Goal: Task Accomplishment & Management: Use online tool/utility

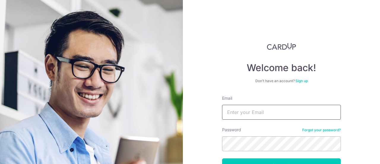
click at [253, 114] on input "Email" at bounding box center [281, 112] width 119 height 15
type input "[EMAIL_ADDRESS][DOMAIN_NAME]"
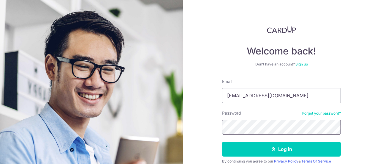
scroll to position [30, 0]
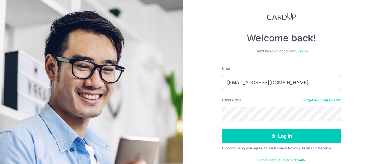
click at [250, 138] on button "Log in" at bounding box center [281, 135] width 119 height 15
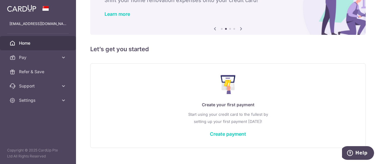
scroll to position [53, 0]
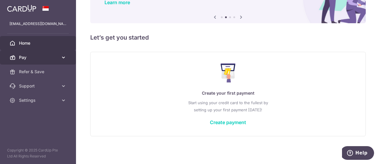
click at [55, 57] on span "Pay" at bounding box center [38, 57] width 39 height 6
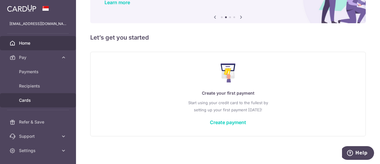
click at [25, 96] on link "Cards" at bounding box center [38, 100] width 76 height 14
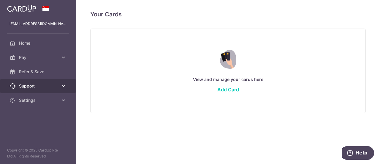
click at [37, 86] on span "Support" at bounding box center [38, 86] width 39 height 6
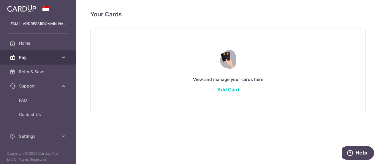
click at [55, 61] on link "Pay" at bounding box center [38, 57] width 76 height 14
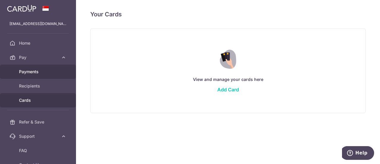
click at [47, 74] on span "Payments" at bounding box center [38, 72] width 39 height 6
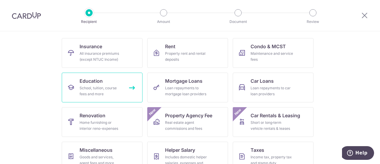
scroll to position [102, 0]
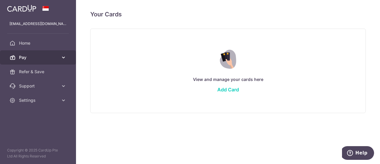
click at [54, 55] on span "Pay" at bounding box center [38, 57] width 39 height 6
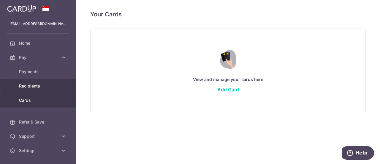
click at [42, 83] on span "Recipients" at bounding box center [38, 86] width 39 height 6
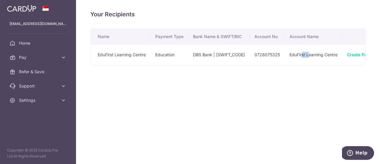
drag, startPoint x: 305, startPoint y: 64, endPoint x: 310, endPoint y: 64, distance: 5.6
click at [310, 64] on td "EduFirst Learning Centre" at bounding box center [314, 54] width 58 height 21
drag, startPoint x: 306, startPoint y: 67, endPoint x: 211, endPoint y: 61, distance: 94.3
click at [211, 61] on div "Name Payment Type Bank Name & SWIFT/BIC Account No. Account Name EduFirst Learn…" at bounding box center [228, 47] width 276 height 37
click at [57, 84] on span "Support" at bounding box center [38, 86] width 39 height 6
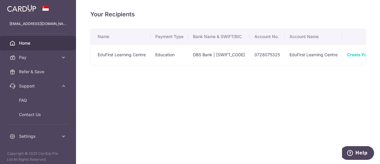
click at [13, 42] on icon at bounding box center [13, 43] width 6 height 6
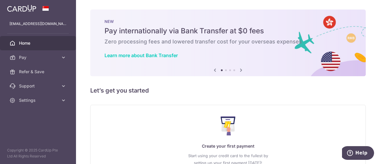
click at [240, 68] on icon at bounding box center [241, 69] width 7 height 7
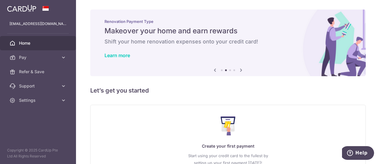
click at [240, 68] on icon at bounding box center [241, 69] width 7 height 7
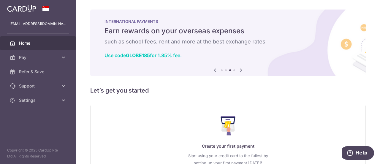
click at [241, 67] on icon at bounding box center [241, 69] width 7 height 7
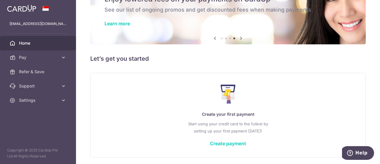
scroll to position [53, 0]
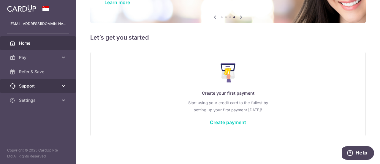
click at [58, 85] on link "Support" at bounding box center [38, 86] width 76 height 14
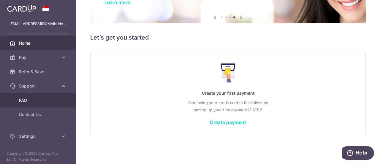
click at [43, 98] on span "FAQ" at bounding box center [38, 100] width 39 height 6
